Goal: Information Seeking & Learning: Learn about a topic

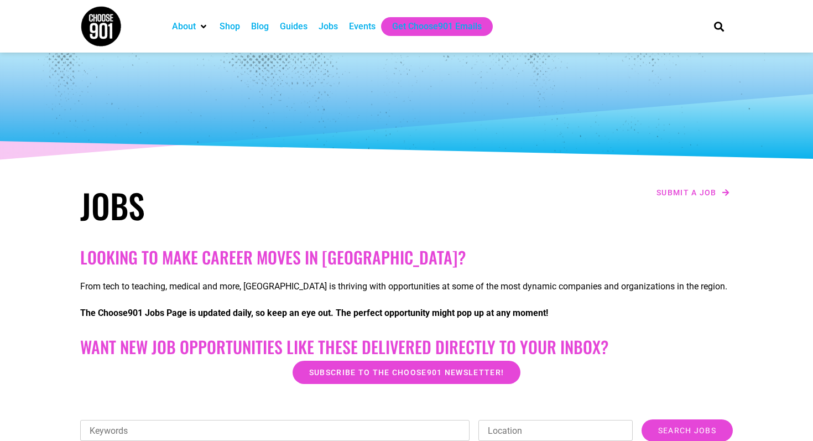
click at [297, 24] on div "Guides" at bounding box center [294, 26] width 28 height 13
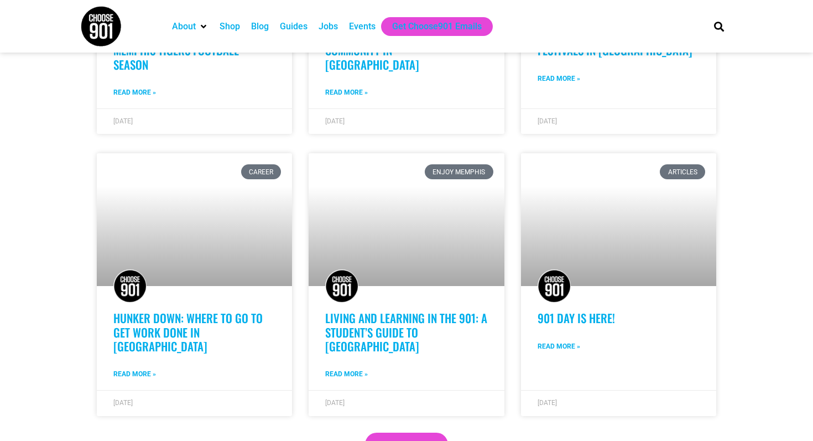
scroll to position [769, 0]
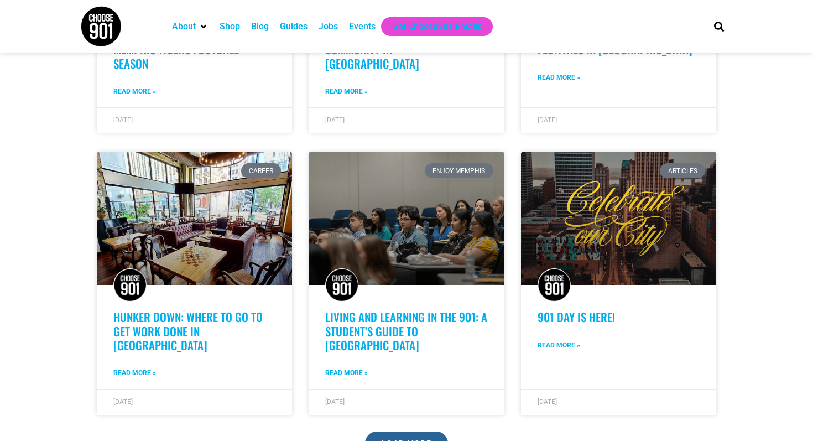
click at [395, 439] on span "Load More" at bounding box center [407, 443] width 50 height 8
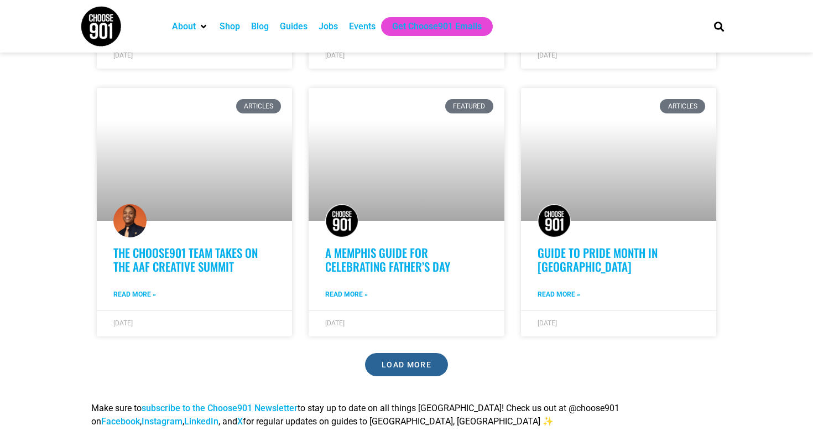
scroll to position [1672, 0]
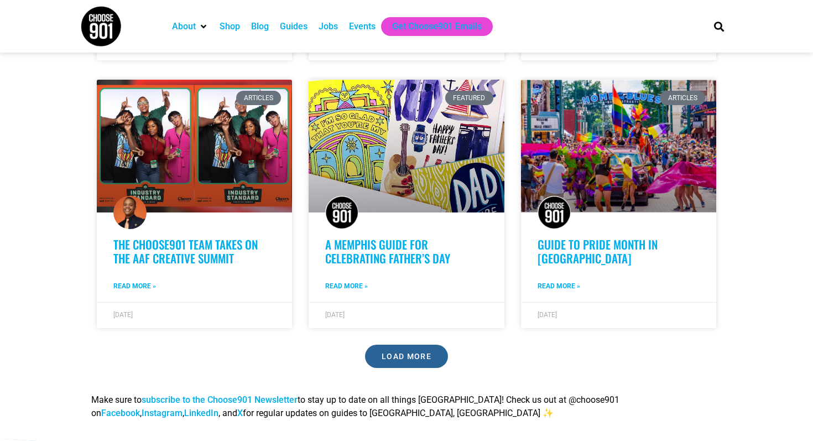
click at [402, 344] on link "Load More" at bounding box center [406, 355] width 83 height 23
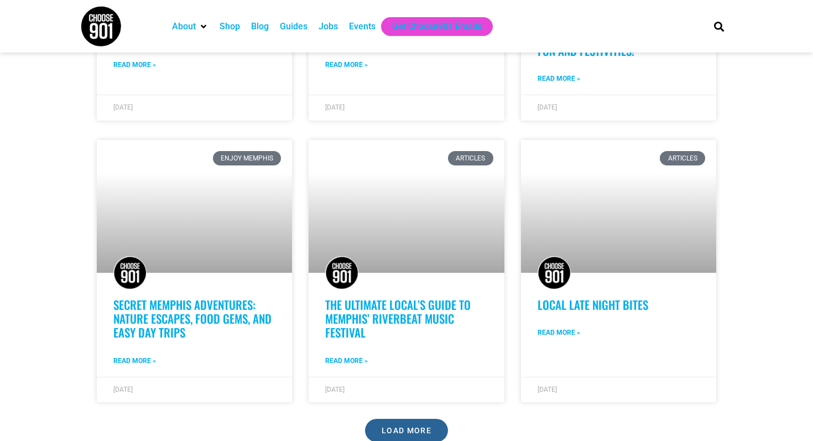
scroll to position [2430, 0]
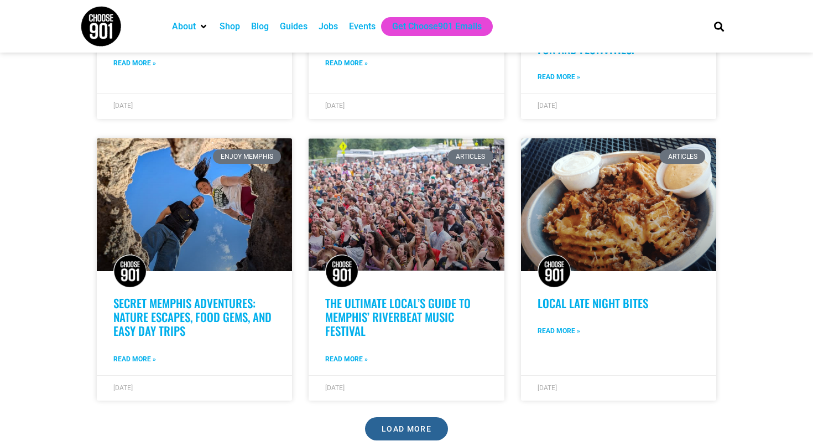
click at [427, 417] on link "Load More" at bounding box center [406, 428] width 83 height 23
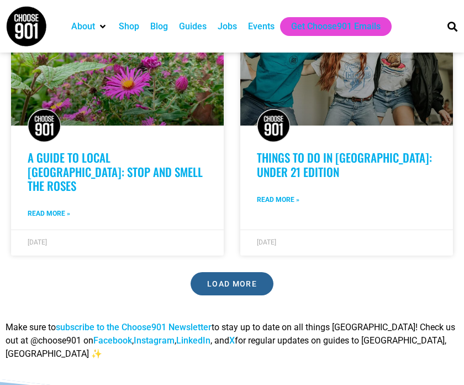
scroll to position [5022, 0]
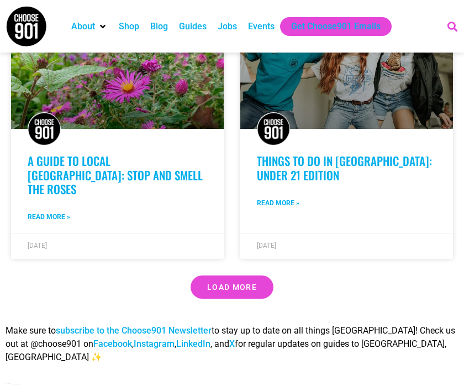
click at [452, 27] on icon "Search" at bounding box center [452, 26] width 18 height 18
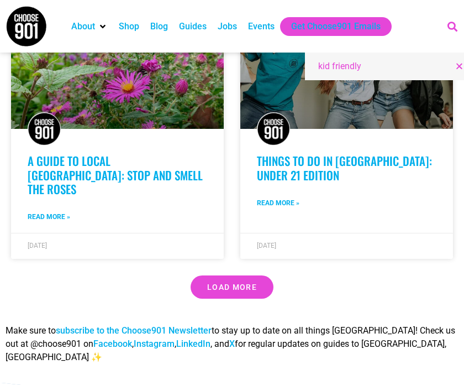
type input "kid friendly"
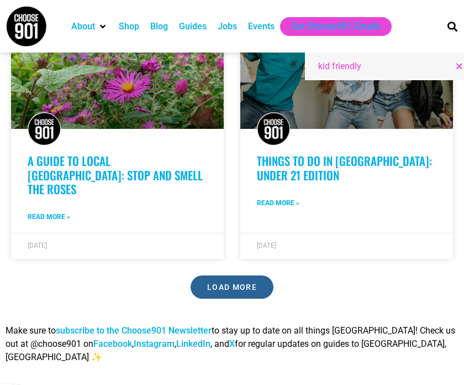
click at [249, 283] on span "Load More" at bounding box center [232, 287] width 50 height 8
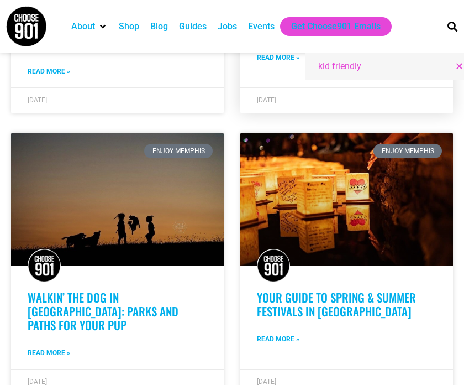
scroll to position [5168, 0]
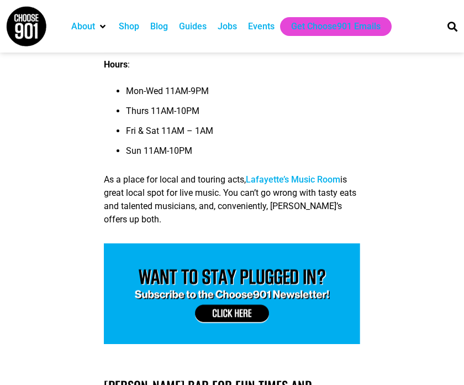
scroll to position [7429, 0]
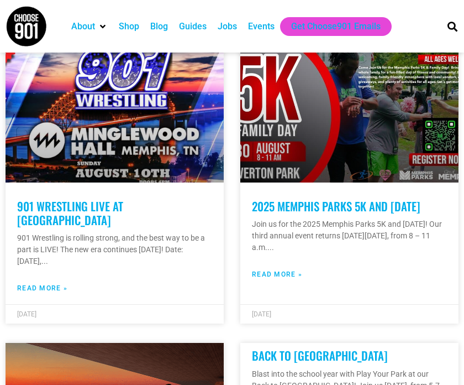
scroll to position [2994, 0]
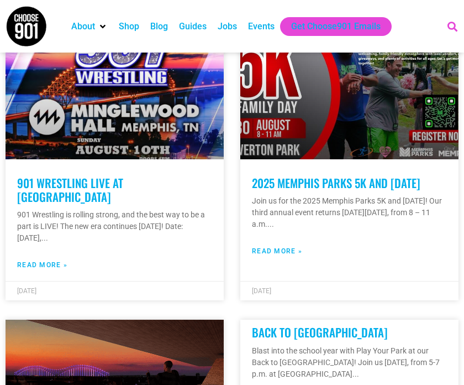
click at [448, 32] on icon "Search" at bounding box center [452, 26] width 18 height 18
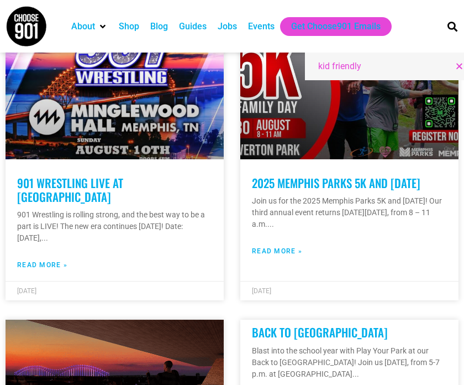
click at [369, 68] on input "kid friendly" at bounding box center [384, 66] width 132 height 13
type input "kid friendly restaurant"
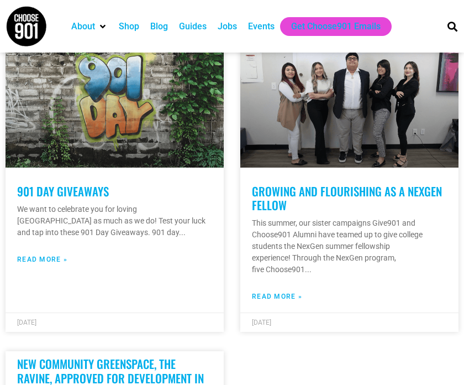
scroll to position [1499, 0]
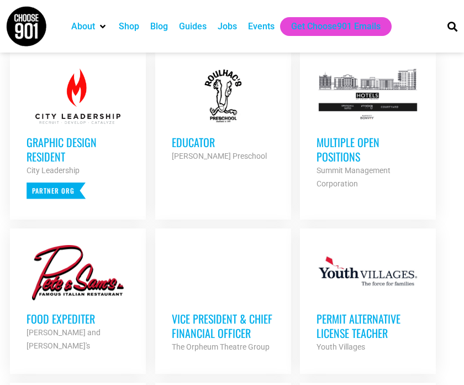
scroll to position [504, 0]
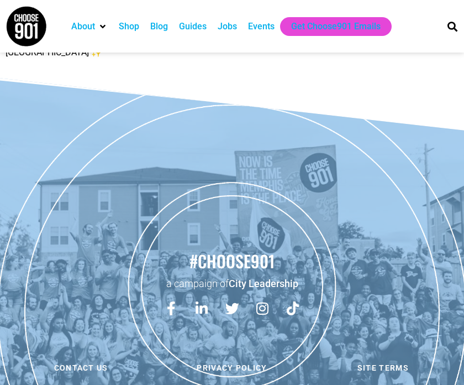
scroll to position [1751, 0]
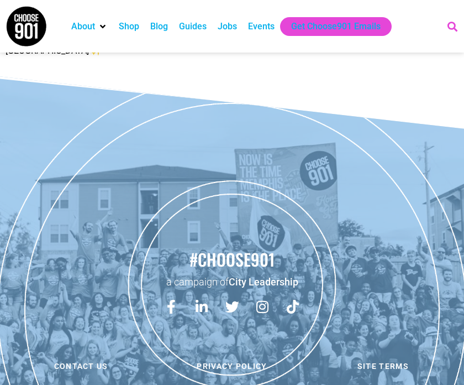
click at [450, 25] on icon "Search" at bounding box center [452, 26] width 18 height 18
type input "food"
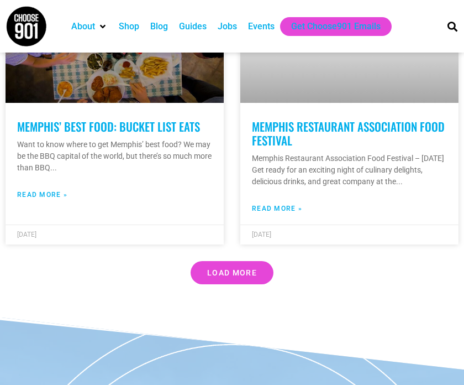
scroll to position [4504, 0]
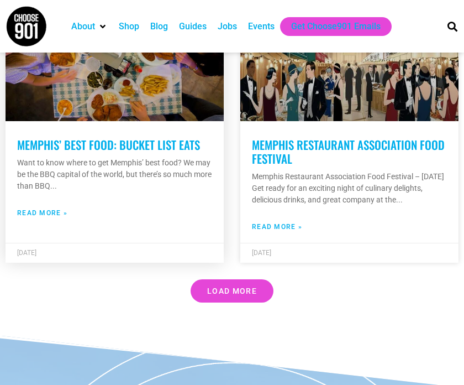
click at [140, 119] on link at bounding box center [115, 54] width 218 height 133
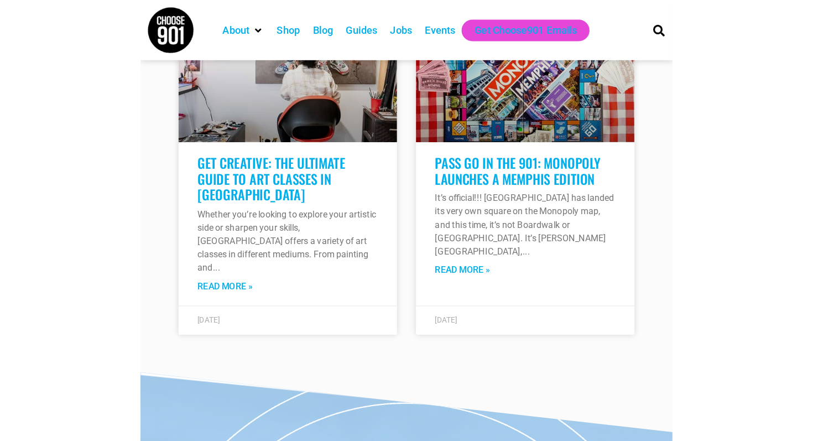
scroll to position [1898, 0]
